Goal: Information Seeking & Learning: Learn about a topic

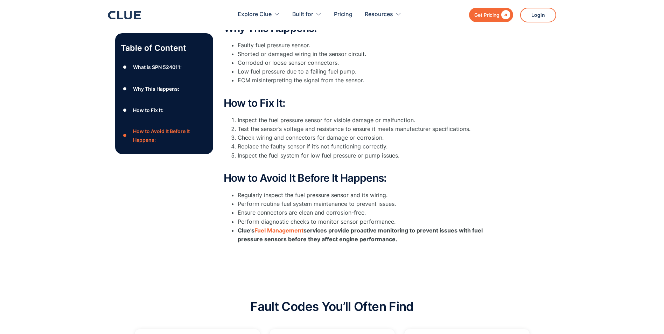
scroll to position [210, 0]
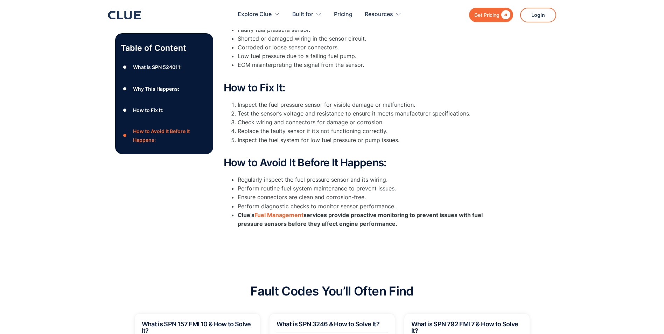
click at [148, 136] on div "How to Avoid It Before It Happens:" at bounding box center [170, 136] width 74 height 18
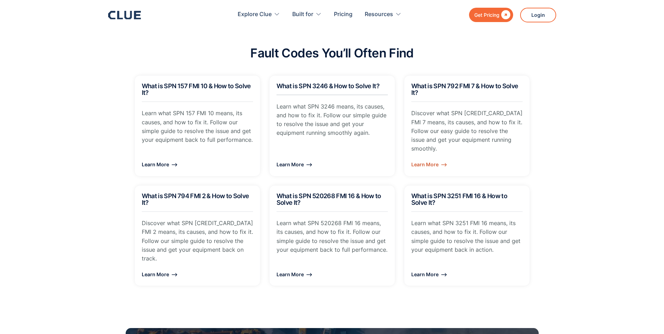
scroll to position [455, 0]
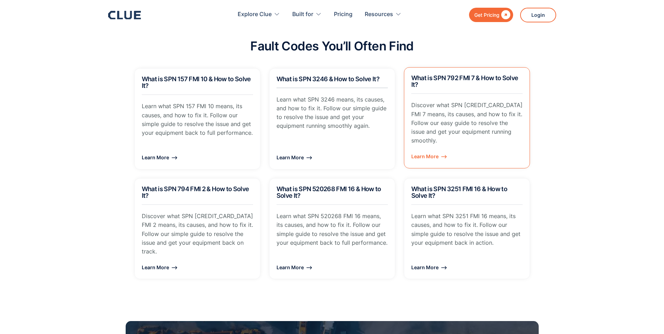
click at [425, 152] on div "Learn More ⟶" at bounding box center [466, 156] width 111 height 9
